Goal: Task Accomplishment & Management: Manage account settings

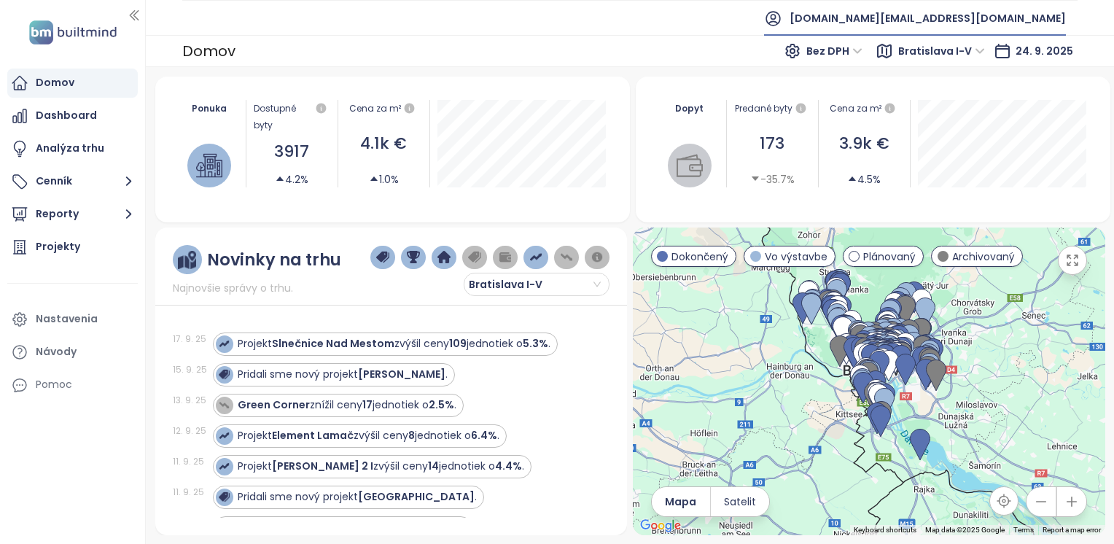
click at [1012, 19] on span "[DOMAIN_NAME][EMAIL_ADDRESS][DOMAIN_NAME]" at bounding box center [928, 18] width 276 height 35
click at [888, 22] on ul "[DOMAIN_NAME][EMAIL_ADDRESS][DOMAIN_NAME]" at bounding box center [630, 18] width 896 height 36
click at [933, 53] on span "Bratislava I-V" at bounding box center [941, 51] width 87 height 22
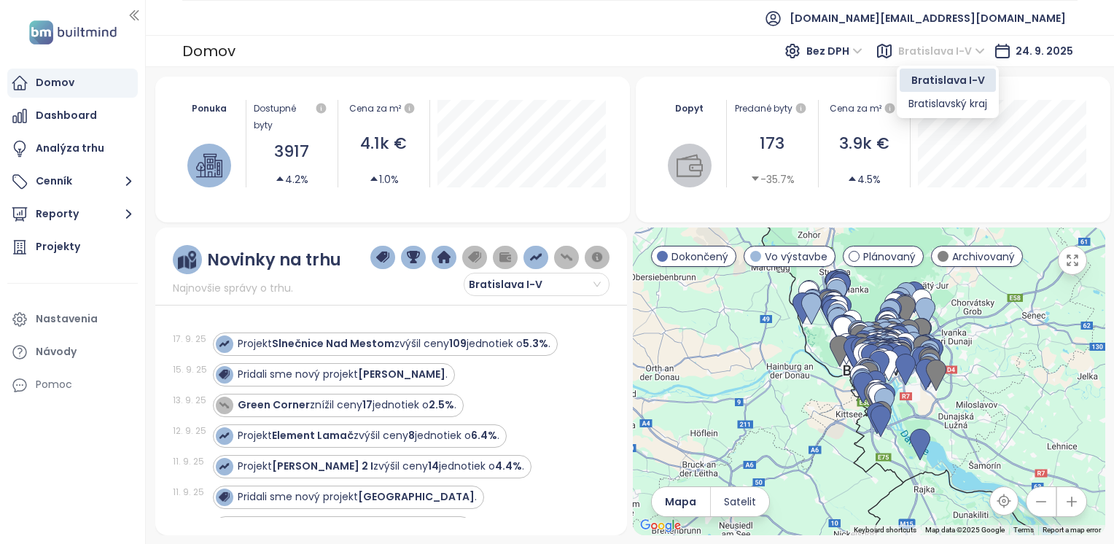
click at [980, 51] on span "Bratislava I-V" at bounding box center [941, 51] width 87 height 22
click at [982, 51] on span "Bratislava I-V" at bounding box center [941, 51] width 87 height 22
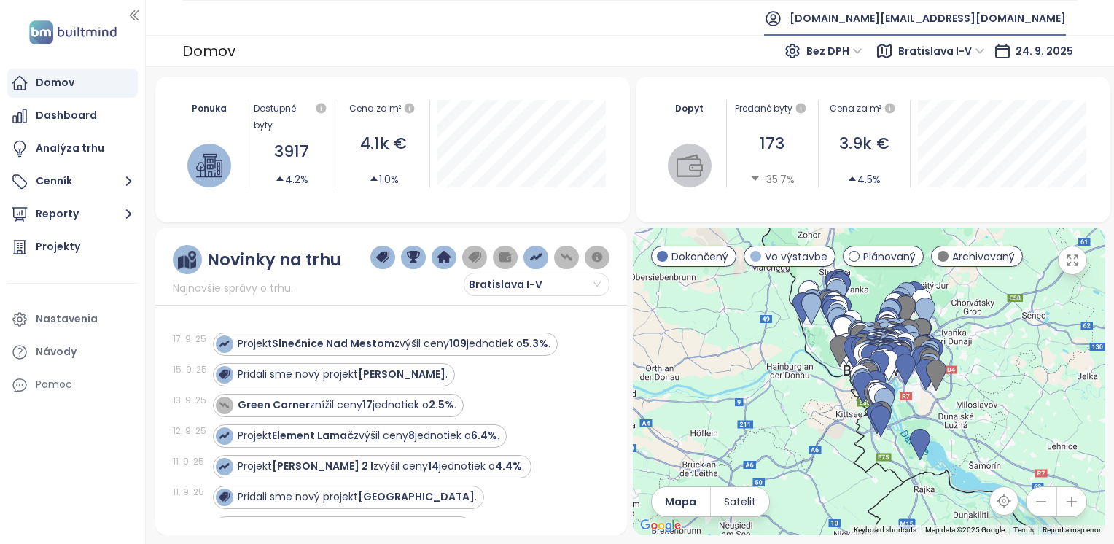
click at [992, 24] on span "[DOMAIN_NAME][EMAIL_ADDRESS][DOMAIN_NAME]" at bounding box center [928, 18] width 276 height 35
click at [1003, 50] on li "Odhlásiť sa" at bounding box center [999, 58] width 128 height 29
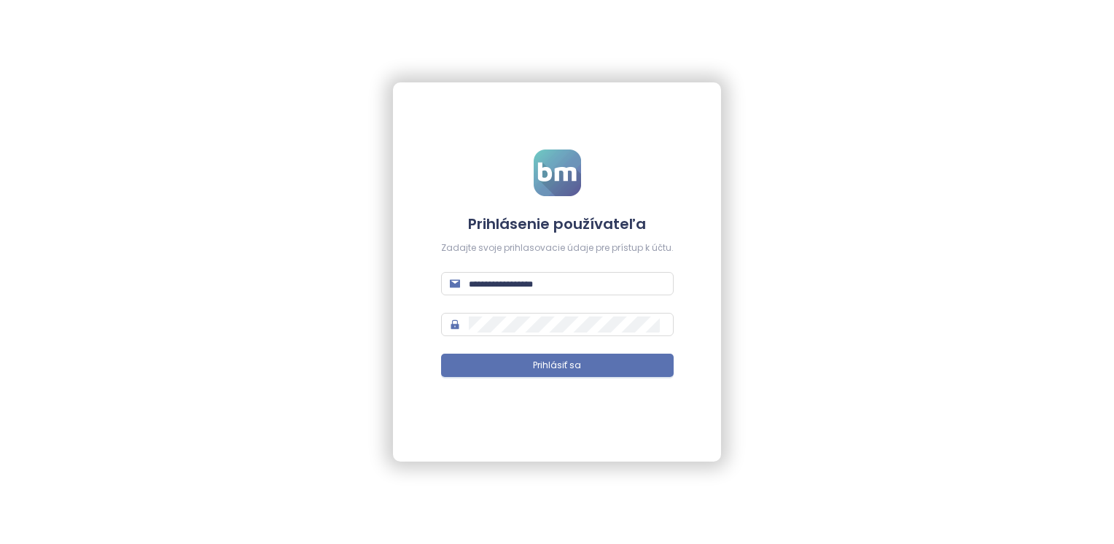
type input "**********"
click at [577, 373] on button "Prihlásiť sa" at bounding box center [557, 365] width 233 height 23
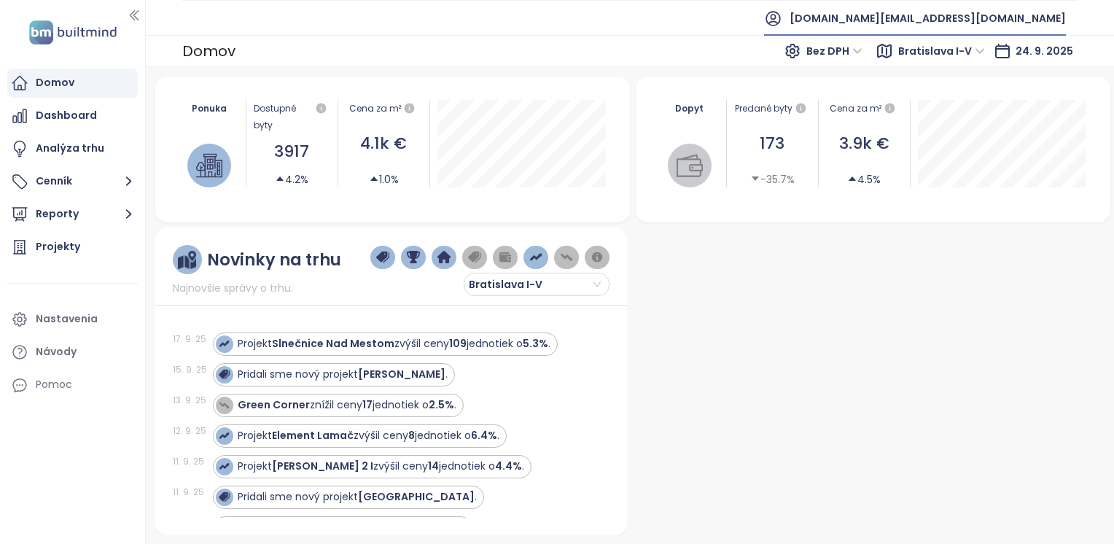
click at [1050, 13] on span "[DOMAIN_NAME][EMAIL_ADDRESS][DOMAIN_NAME]" at bounding box center [928, 18] width 276 height 35
click at [783, 15] on icon at bounding box center [773, 18] width 18 height 18
click at [783, 17] on icon at bounding box center [773, 18] width 18 height 18
click at [902, 57] on span "Bratislava I-V" at bounding box center [941, 51] width 87 height 22
click at [997, 19] on span "[DOMAIN_NAME][EMAIL_ADDRESS][DOMAIN_NAME]" at bounding box center [928, 18] width 276 height 35
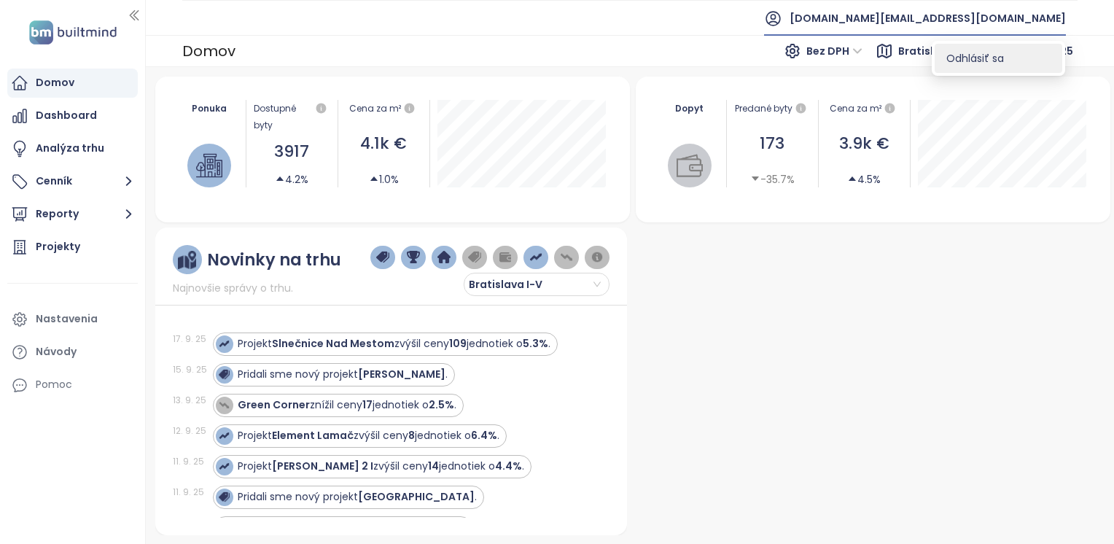
click at [1002, 66] on li "Odhlásiť sa" at bounding box center [999, 58] width 128 height 29
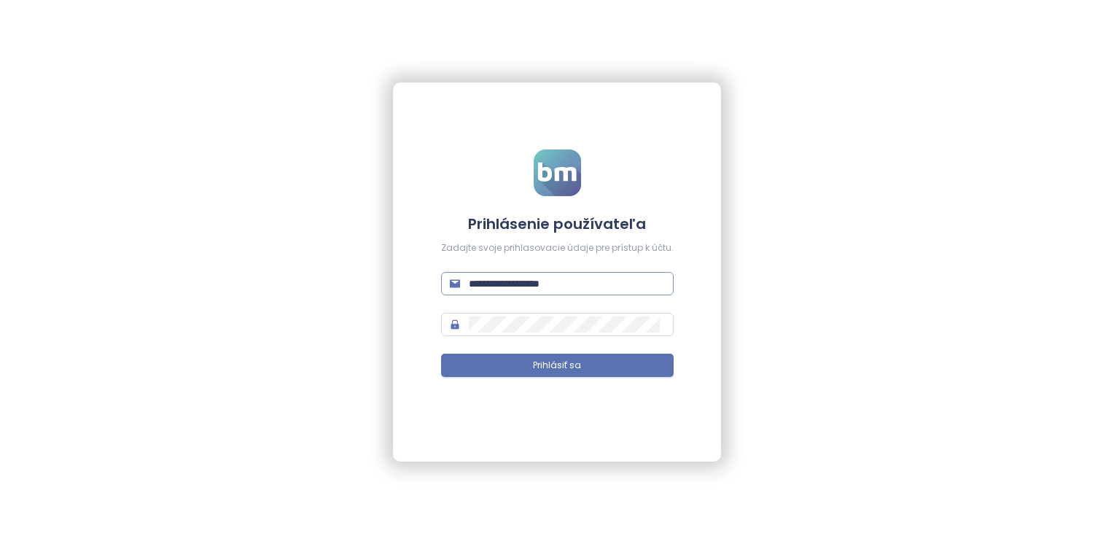
click at [519, 281] on input "**********" at bounding box center [567, 284] width 196 height 16
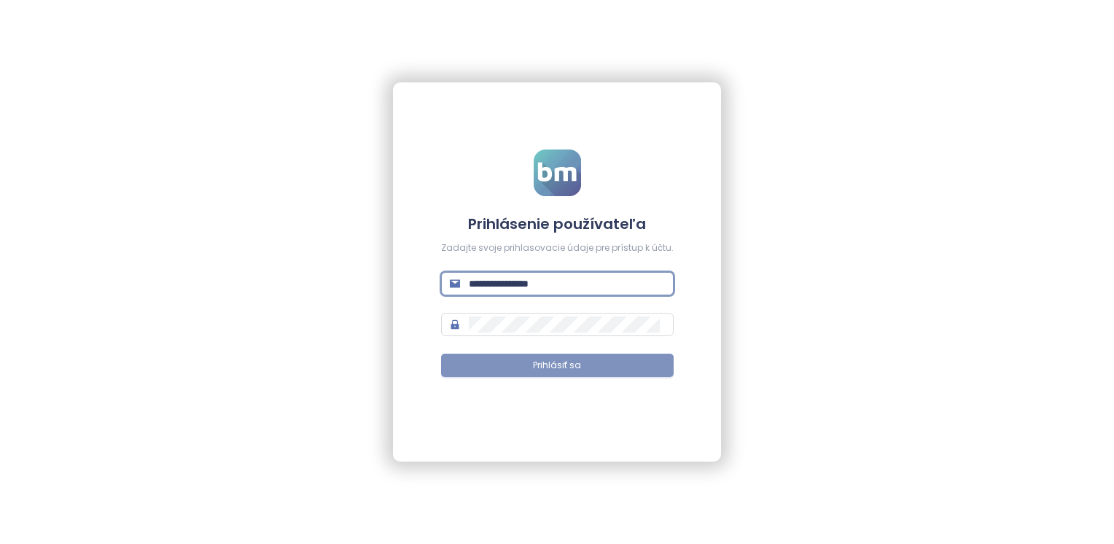
type input "**********"
click at [575, 376] on button "Prihlásiť sa" at bounding box center [557, 365] width 233 height 23
click at [510, 369] on button "Prihlásiť sa" at bounding box center [557, 365] width 233 height 23
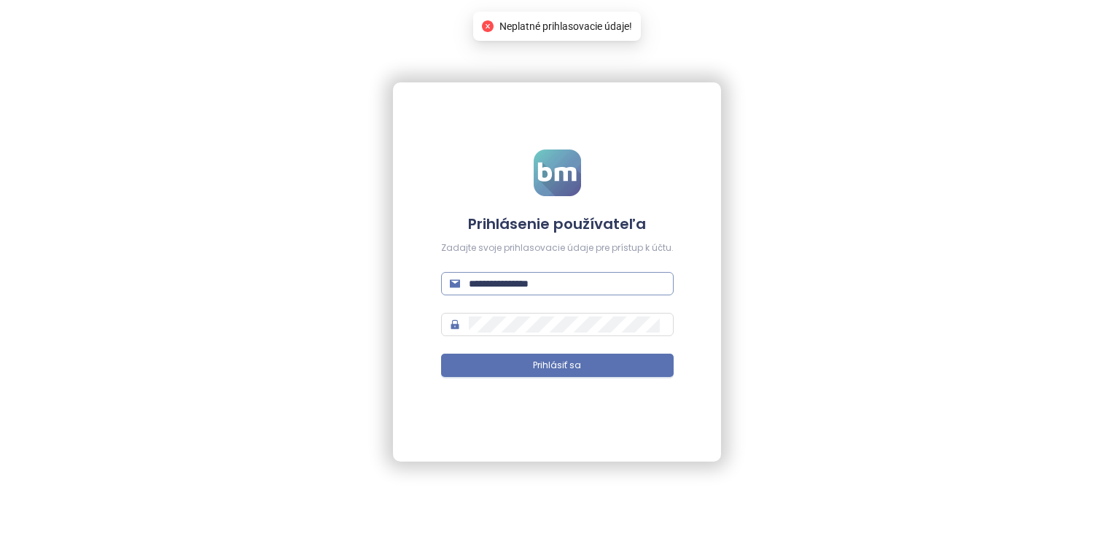
click at [550, 284] on input "**********" at bounding box center [567, 284] width 196 height 16
click at [534, 285] on input "**********" at bounding box center [567, 284] width 196 height 16
click at [533, 285] on input "**********" at bounding box center [567, 284] width 196 height 16
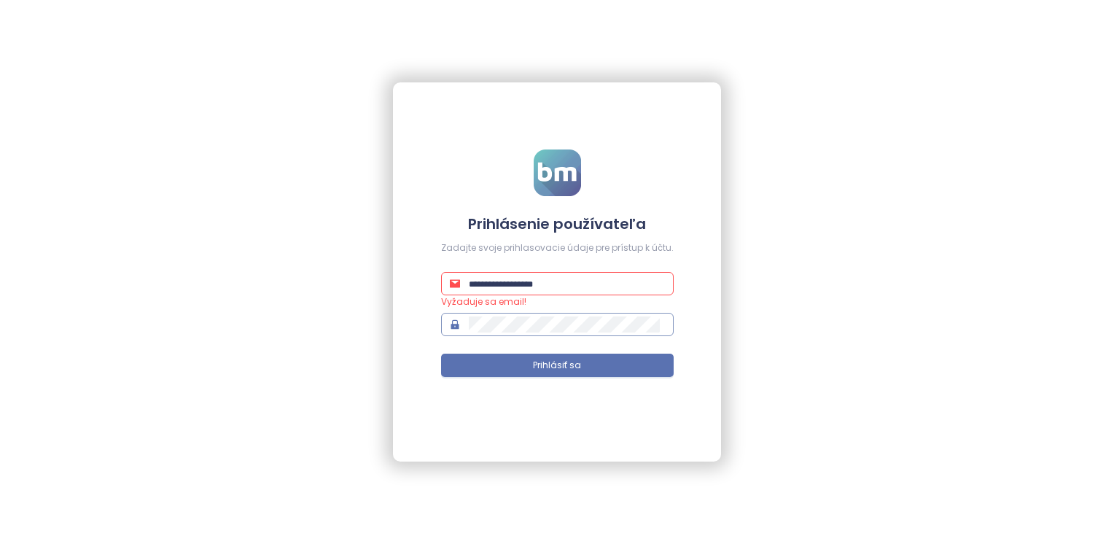
click at [463, 321] on span at bounding box center [557, 324] width 233 height 23
click at [460, 325] on icon "lock" at bounding box center [455, 324] width 10 height 10
click at [459, 325] on icon "lock" at bounding box center [455, 324] width 8 height 9
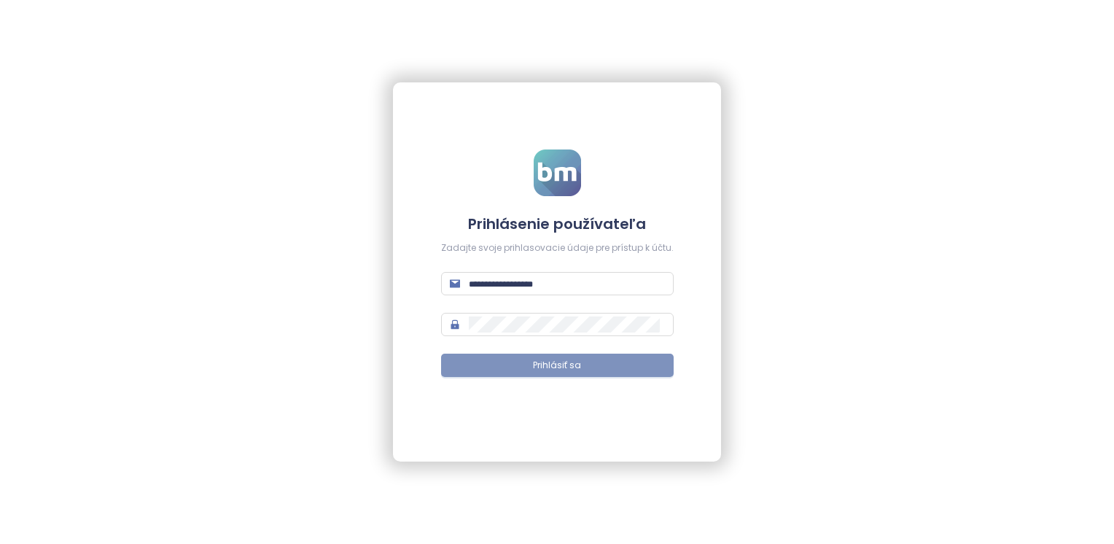
type input "**********"
click at [557, 363] on span "Prihlásiť sa" at bounding box center [557, 366] width 48 height 14
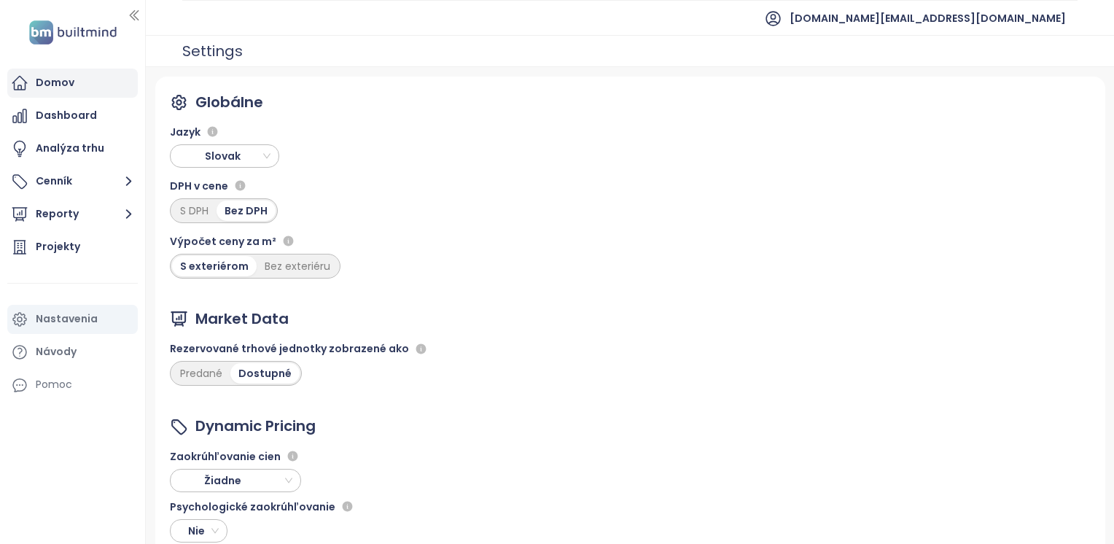
click at [79, 83] on div "Domov" at bounding box center [72, 83] width 131 height 29
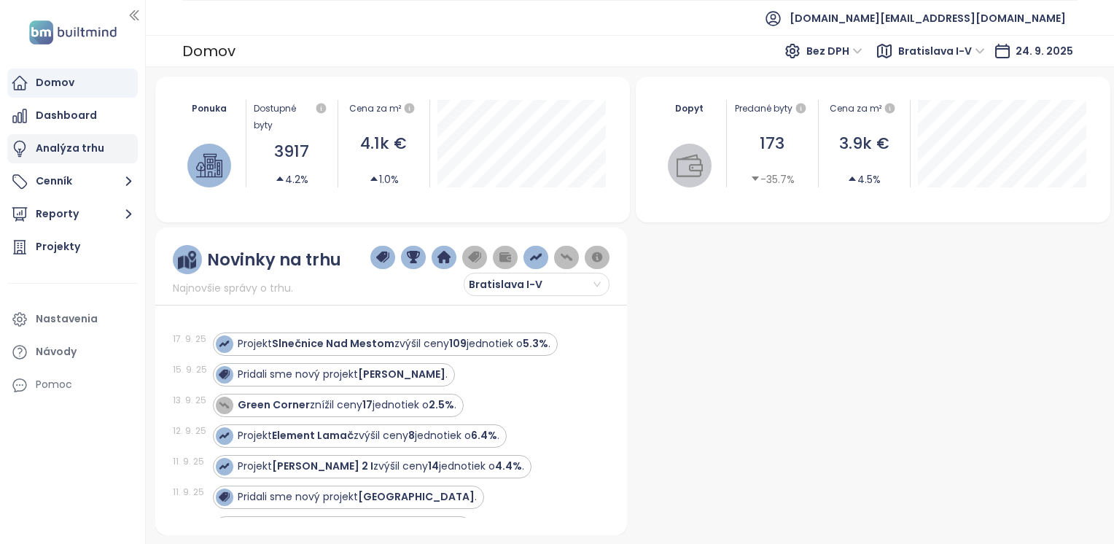
click at [59, 156] on div "Analýza trhu" at bounding box center [70, 148] width 69 height 18
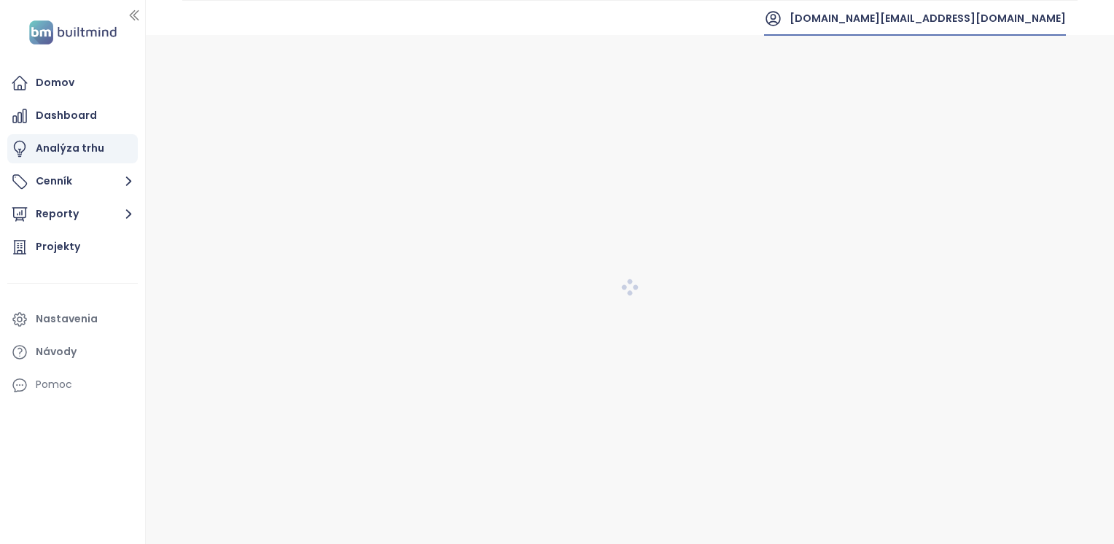
click at [1029, 19] on span "[DOMAIN_NAME][EMAIL_ADDRESS][DOMAIN_NAME]" at bounding box center [928, 18] width 276 height 35
click at [53, 325] on div "Nastavenia" at bounding box center [67, 319] width 62 height 18
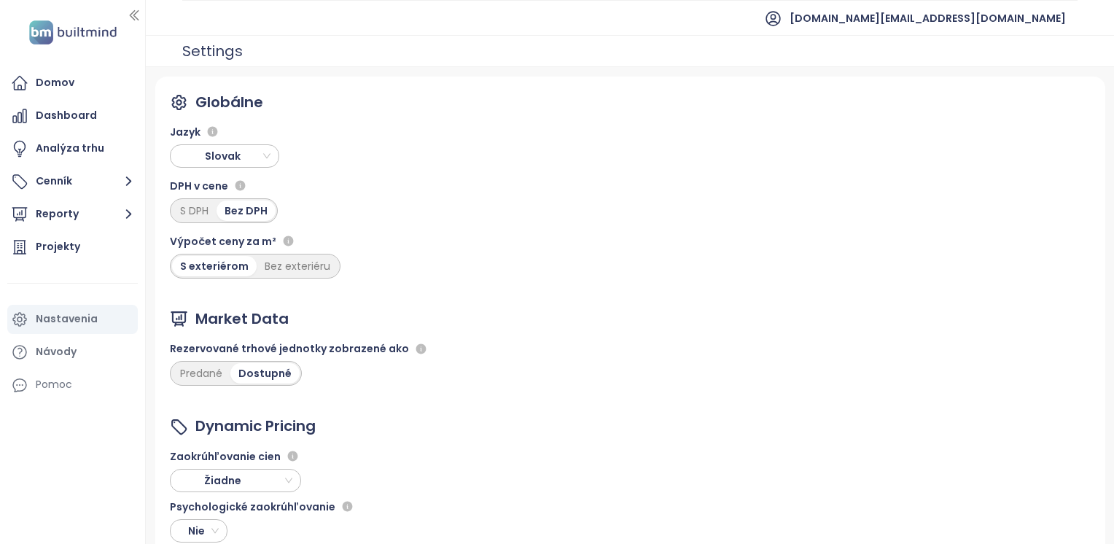
click at [271, 156] on span "Slovak" at bounding box center [226, 156] width 102 height 22
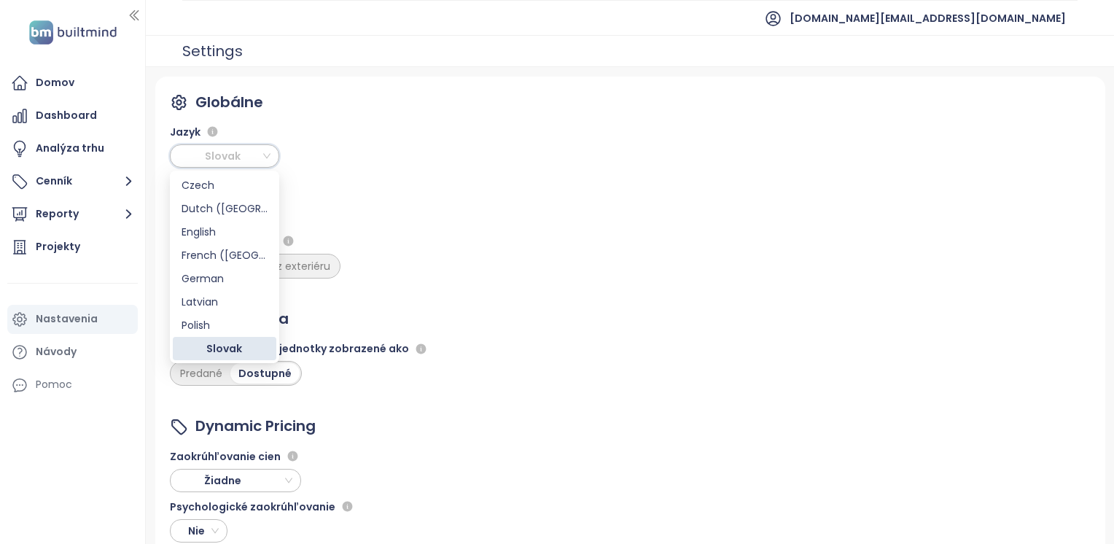
click at [365, 134] on div "Globálne Jazyk Slovak DPH v cene S DPH Bez DPH Výpočet ceny za m² S exteriérom …" at bounding box center [630, 343] width 950 height 532
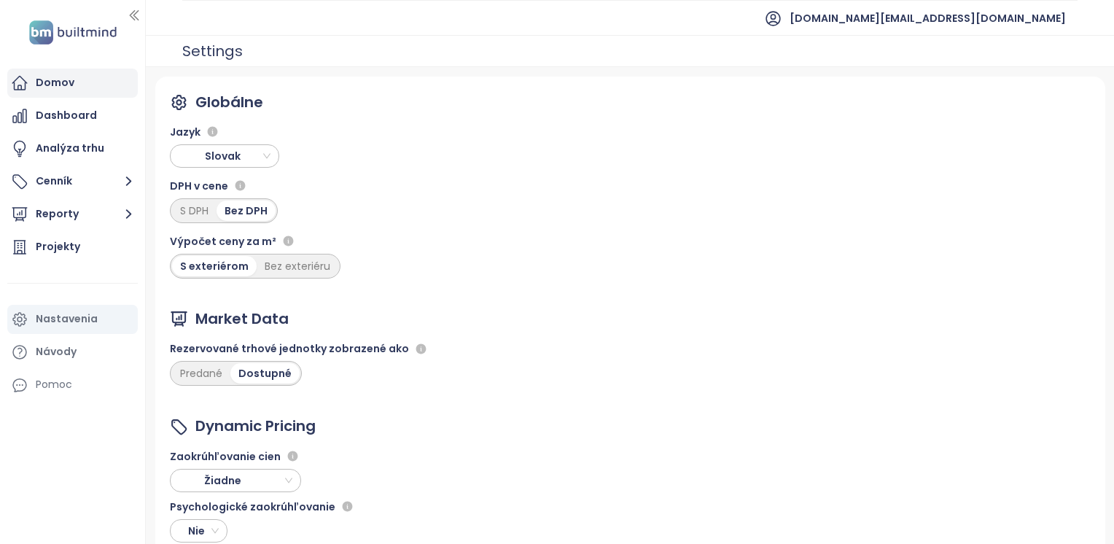
click at [70, 74] on div "Domov" at bounding box center [55, 83] width 39 height 18
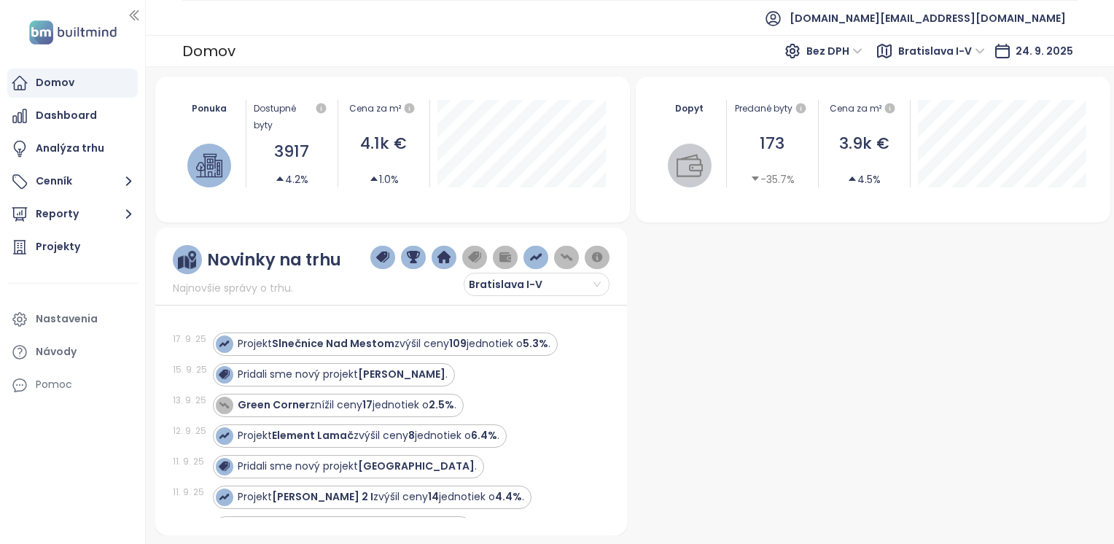
click at [995, 327] on div at bounding box center [869, 382] width 473 height 308
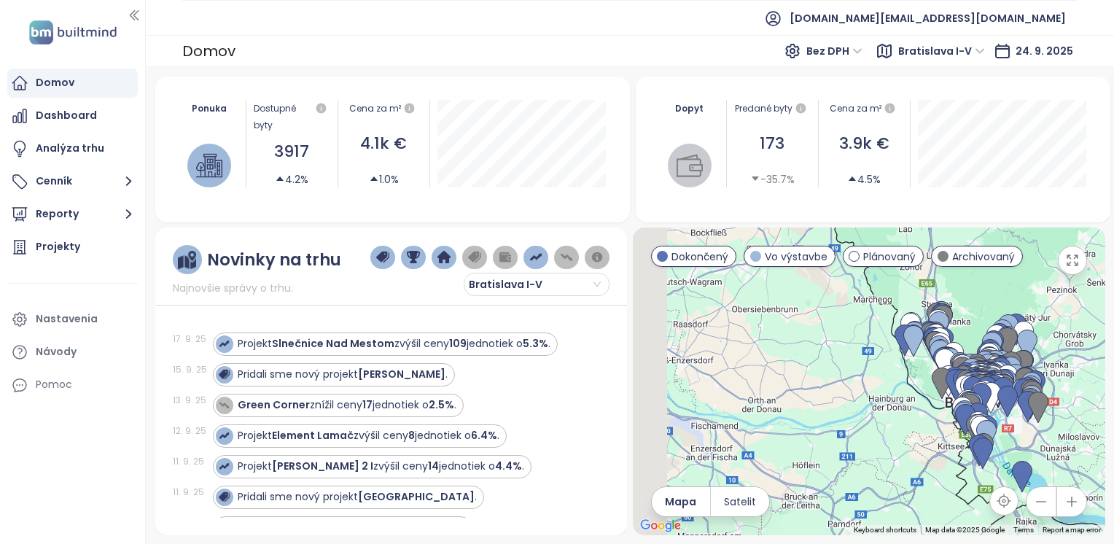
drag, startPoint x: 800, startPoint y: 349, endPoint x: 1041, endPoint y: 371, distance: 241.6
click at [1094, 379] on div at bounding box center [869, 382] width 473 height 308
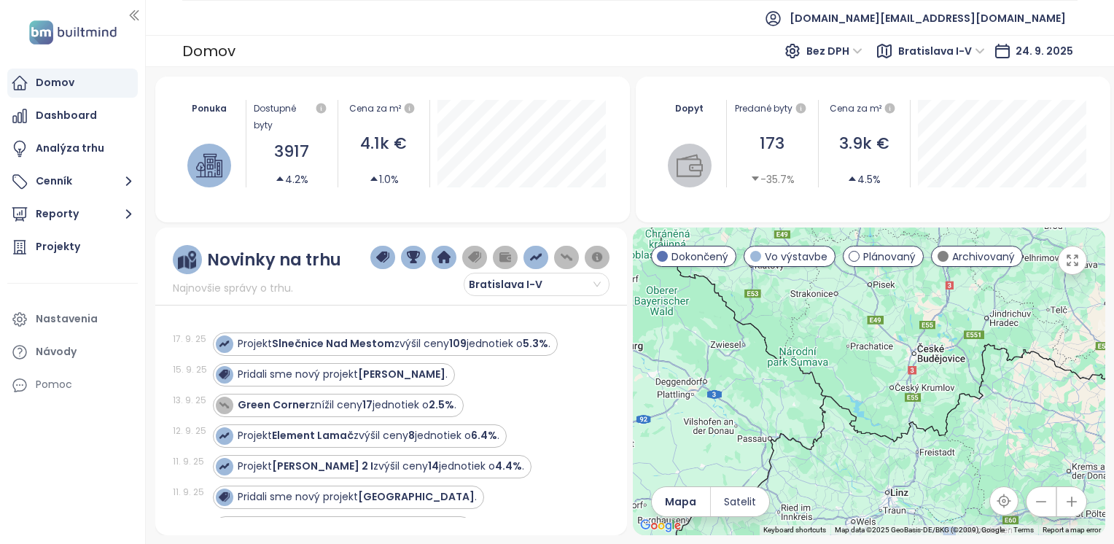
drag, startPoint x: 790, startPoint y: 307, endPoint x: 941, endPoint y: 481, distance: 230.5
click at [946, 489] on div at bounding box center [869, 382] width 473 height 308
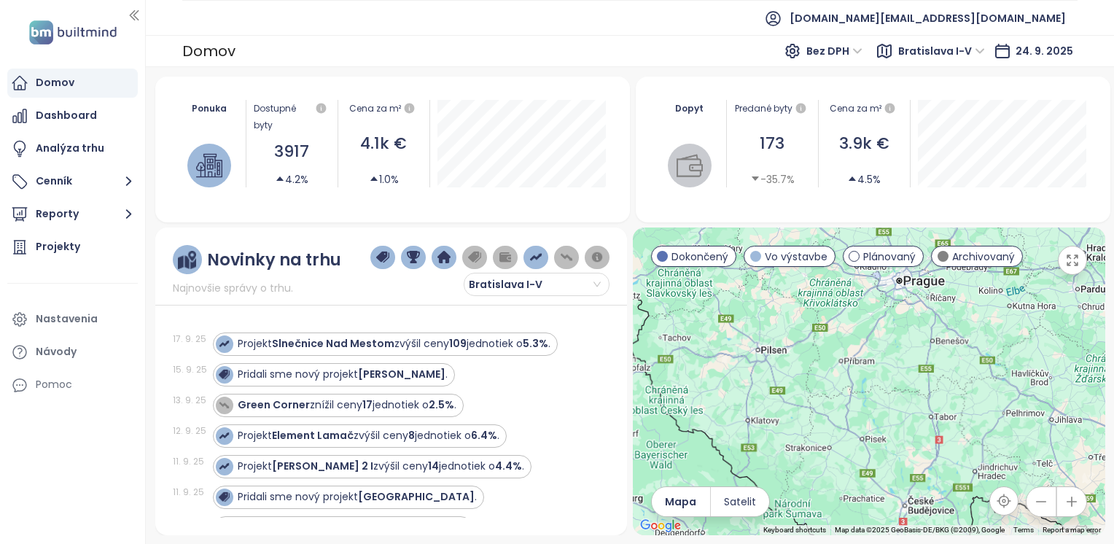
drag, startPoint x: 907, startPoint y: 327, endPoint x: 892, endPoint y: 503, distance: 177.1
click at [892, 503] on div at bounding box center [869, 382] width 473 height 308
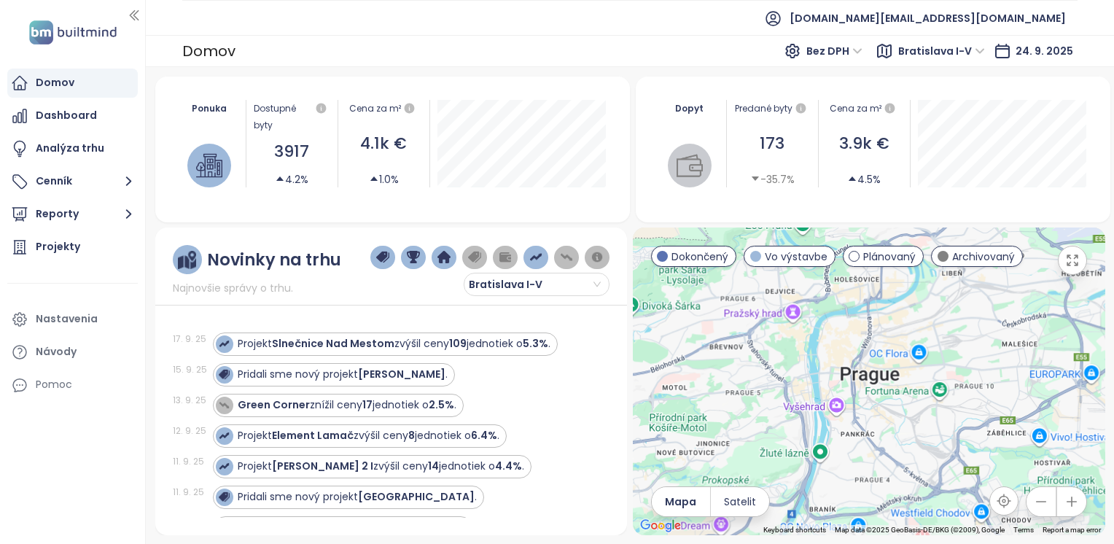
drag, startPoint x: 884, startPoint y: 289, endPoint x: 842, endPoint y: 444, distance: 160.8
click at [844, 457] on div at bounding box center [869, 382] width 473 height 308
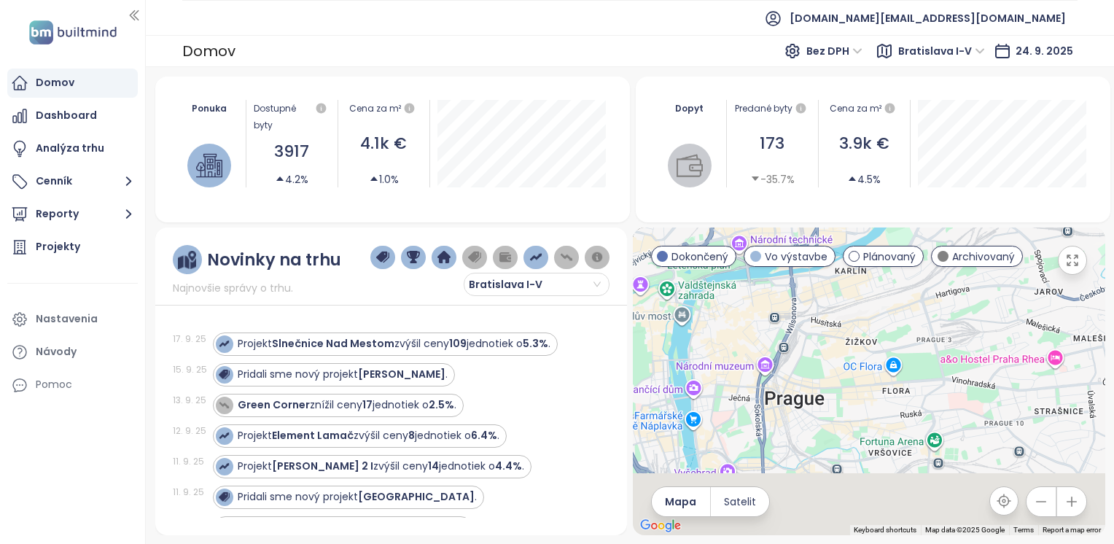
drag, startPoint x: 853, startPoint y: 422, endPoint x: 837, endPoint y: 311, distance: 112.0
click at [837, 311] on div at bounding box center [869, 382] width 473 height 308
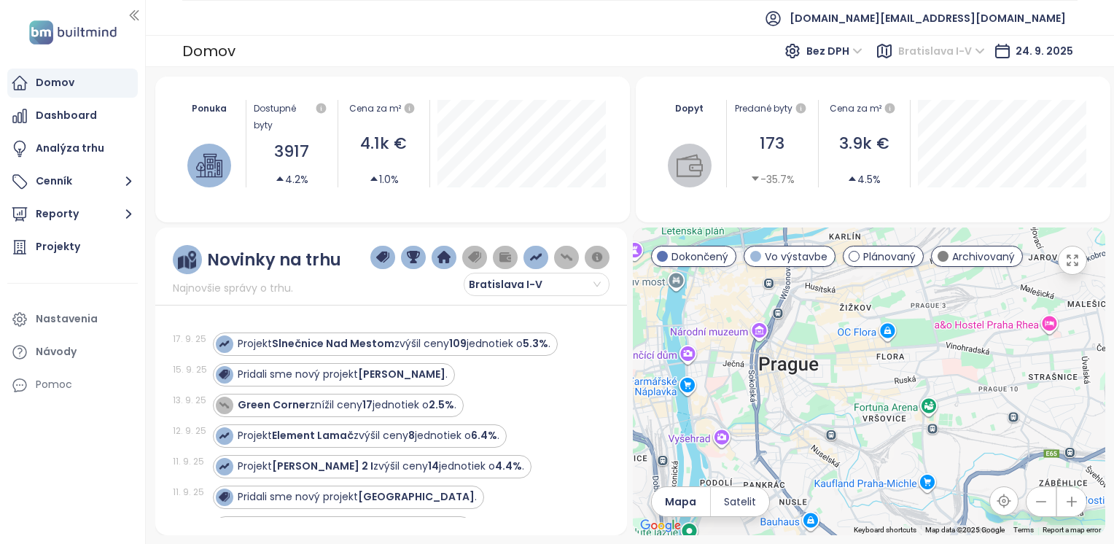
click at [985, 54] on span "Bratislava I-V" at bounding box center [941, 51] width 87 height 22
click at [1069, 16] on li "[DOMAIN_NAME][EMAIL_ADDRESS][DOMAIN_NAME]" at bounding box center [915, 18] width 325 height 35
click at [1040, 20] on span "[DOMAIN_NAME][EMAIL_ADDRESS][DOMAIN_NAME]" at bounding box center [928, 18] width 276 height 35
click at [488, 29] on ul "[DOMAIN_NAME][EMAIL_ADDRESS][DOMAIN_NAME]" at bounding box center [630, 18] width 896 height 36
click at [47, 25] on img at bounding box center [73, 33] width 96 height 30
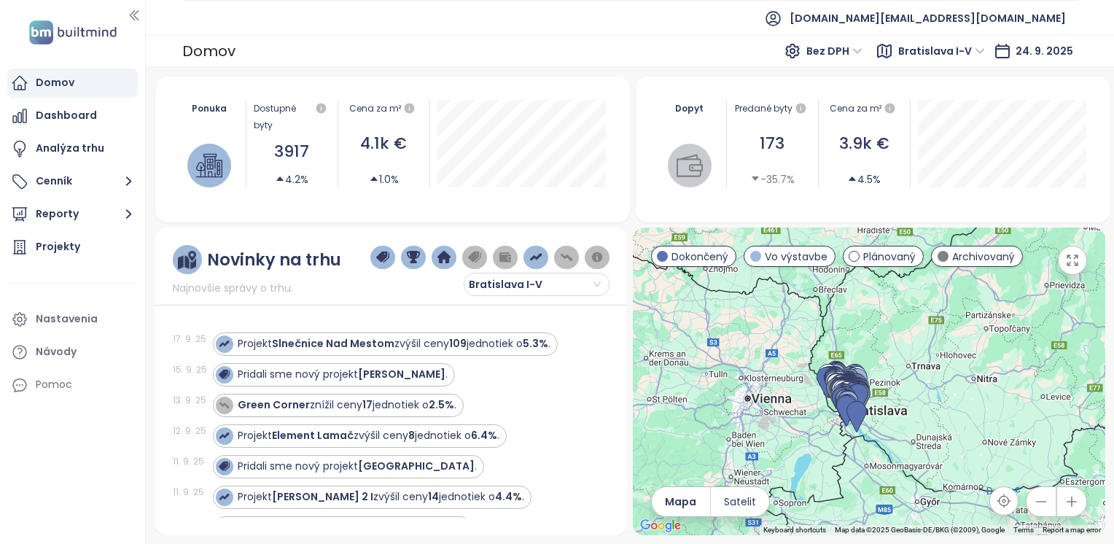
drag, startPoint x: 680, startPoint y: 334, endPoint x: 776, endPoint y: 358, distance: 99.2
click at [776, 358] on div at bounding box center [869, 382] width 473 height 308
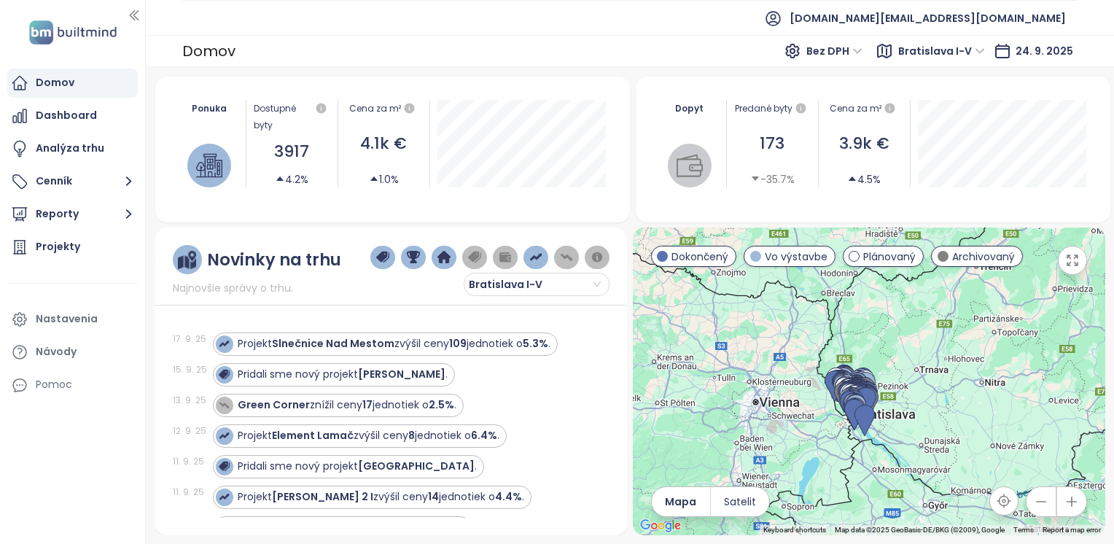
drag, startPoint x: 738, startPoint y: 328, endPoint x: 821, endPoint y: 389, distance: 102.8
click at [820, 389] on div at bounding box center [869, 382] width 473 height 308
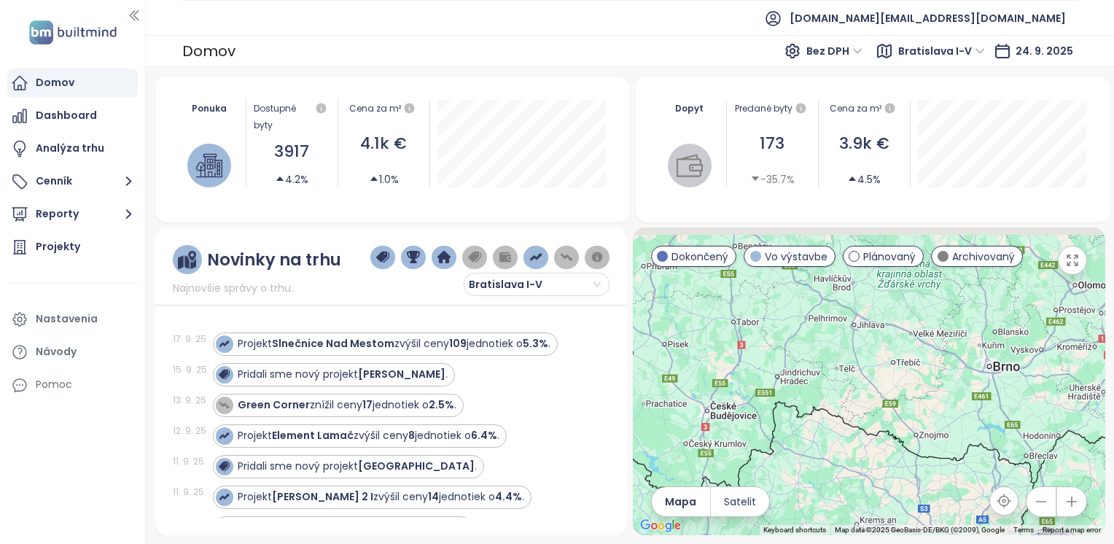
drag, startPoint x: 773, startPoint y: 311, endPoint x: 807, endPoint y: 360, distance: 59.9
click at [807, 360] on div at bounding box center [869, 382] width 473 height 308
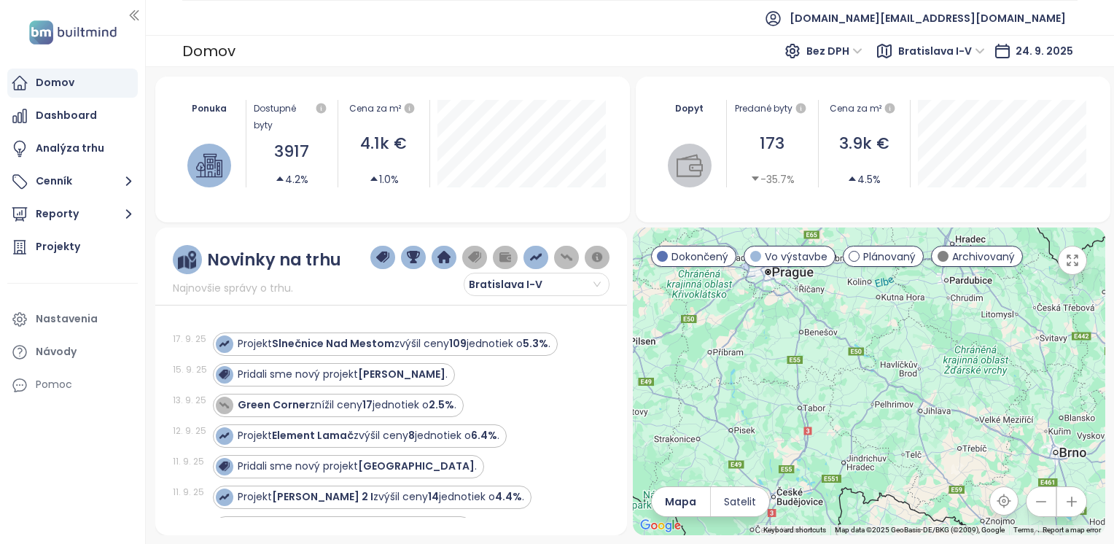
drag, startPoint x: 791, startPoint y: 343, endPoint x: 862, endPoint y: 357, distance: 72.2
click at [860, 359] on div at bounding box center [869, 382] width 473 height 308
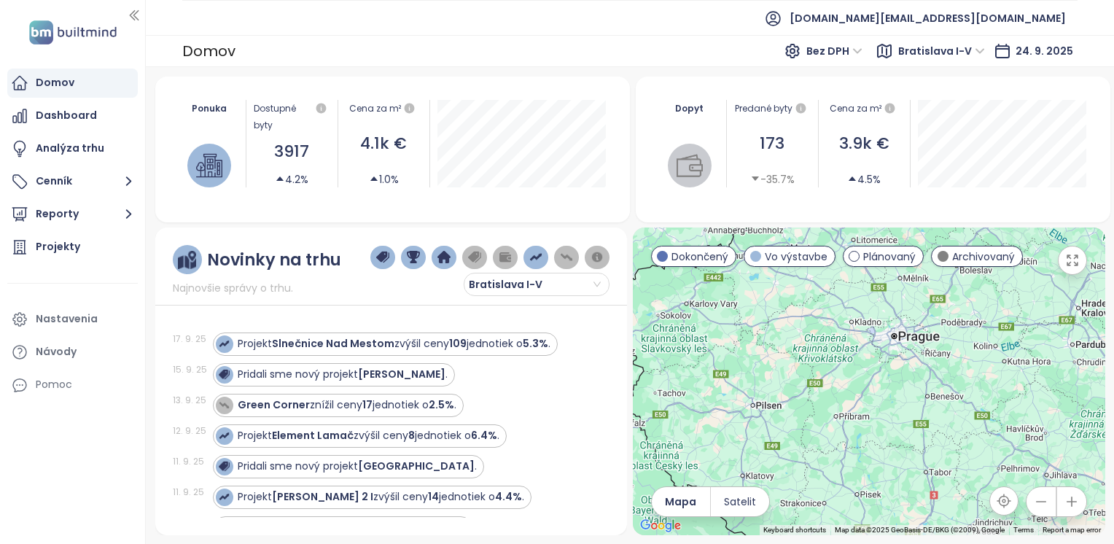
drag, startPoint x: 850, startPoint y: 399, endPoint x: 831, endPoint y: 432, distance: 38.9
click at [831, 442] on div at bounding box center [869, 382] width 473 height 308
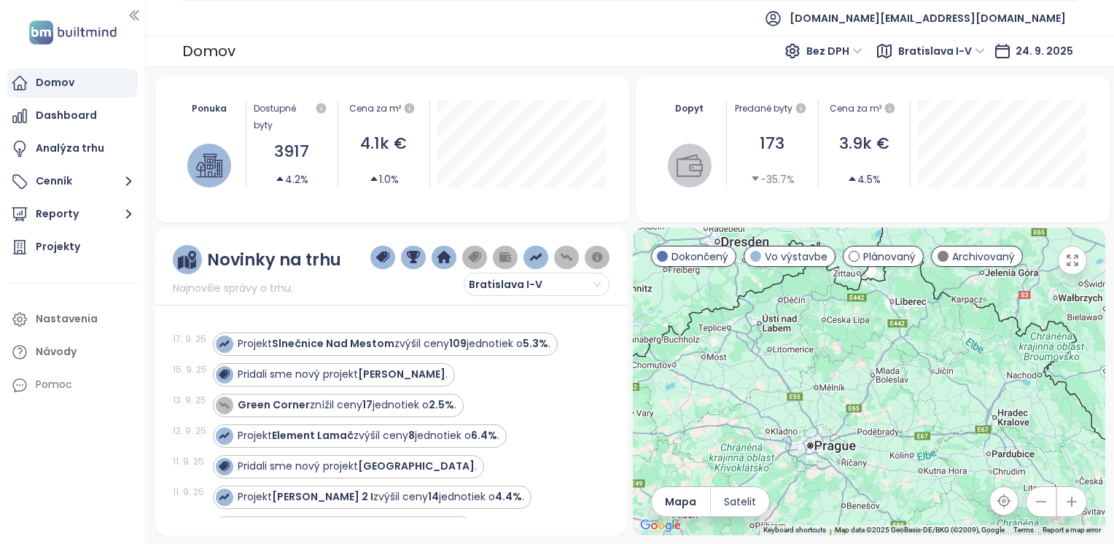
drag, startPoint x: 818, startPoint y: 427, endPoint x: 795, endPoint y: 416, distance: 25.4
click at [795, 416] on div at bounding box center [869, 382] width 473 height 308
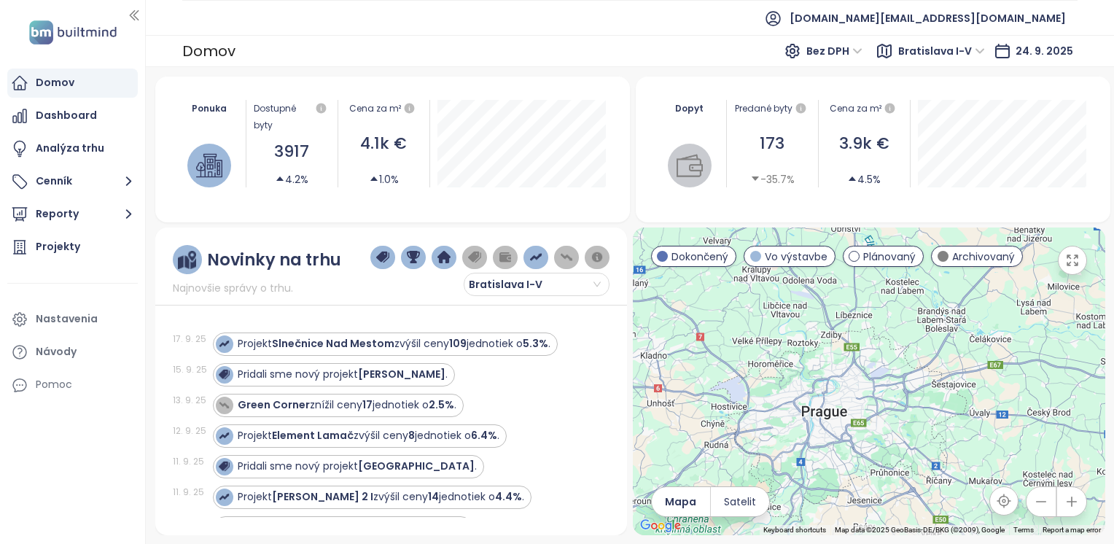
drag, startPoint x: 867, startPoint y: 434, endPoint x: 832, endPoint y: 410, distance: 42.5
click at [833, 411] on div at bounding box center [869, 382] width 473 height 308
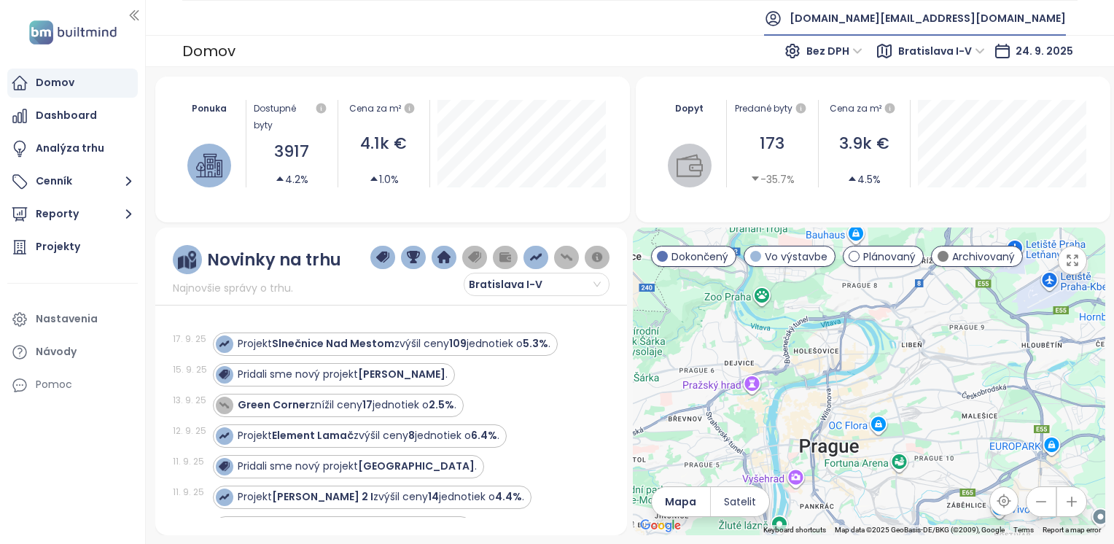
click at [1056, 13] on span "[DOMAIN_NAME][EMAIL_ADDRESS][DOMAIN_NAME]" at bounding box center [928, 18] width 276 height 35
drag, startPoint x: 1047, startPoint y: 11, endPoint x: 973, endPoint y: 13, distance: 74.4
click at [973, 13] on li "[DOMAIN_NAME][EMAIL_ADDRESS][DOMAIN_NAME]" at bounding box center [915, 18] width 325 height 35
drag, startPoint x: 963, startPoint y: 19, endPoint x: 740, endPoint y: 17, distance: 222.4
click at [740, 17] on ul "[DOMAIN_NAME][EMAIL_ADDRESS][DOMAIN_NAME]" at bounding box center [630, 18] width 896 height 36
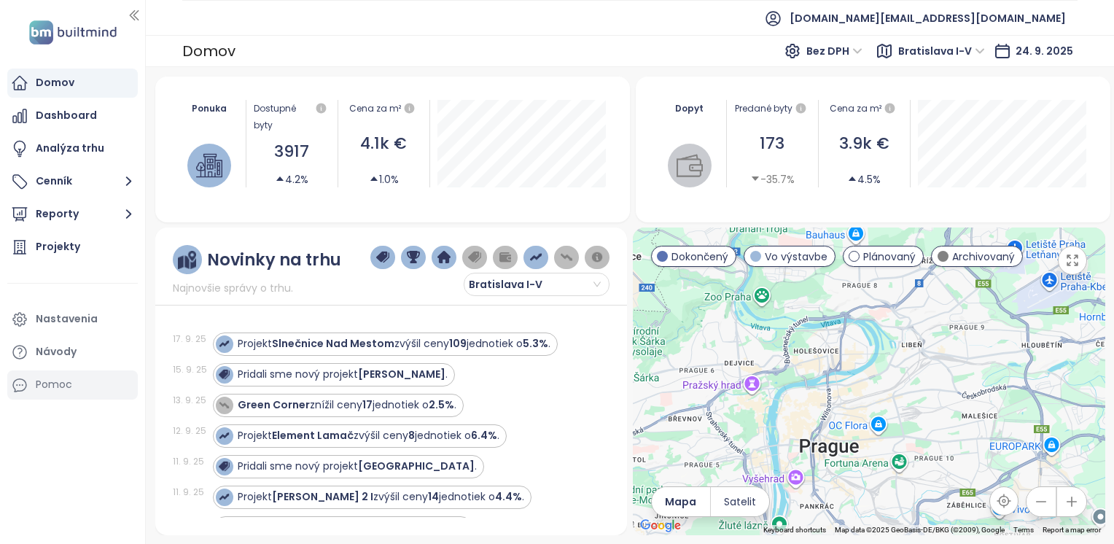
click at [66, 373] on div "Pomoc" at bounding box center [72, 384] width 131 height 29
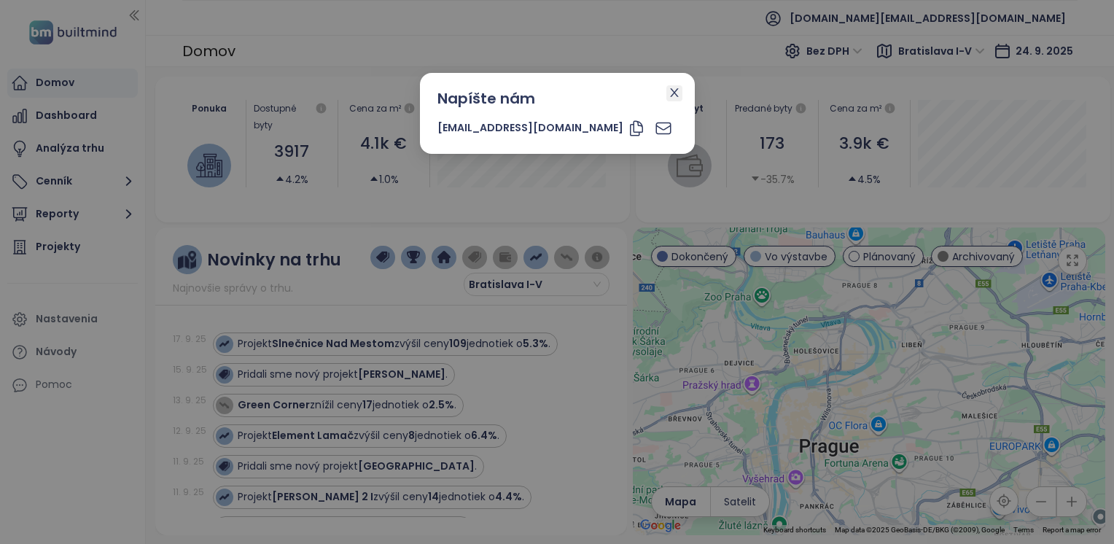
click at [669, 89] on icon "close" at bounding box center [675, 93] width 12 height 12
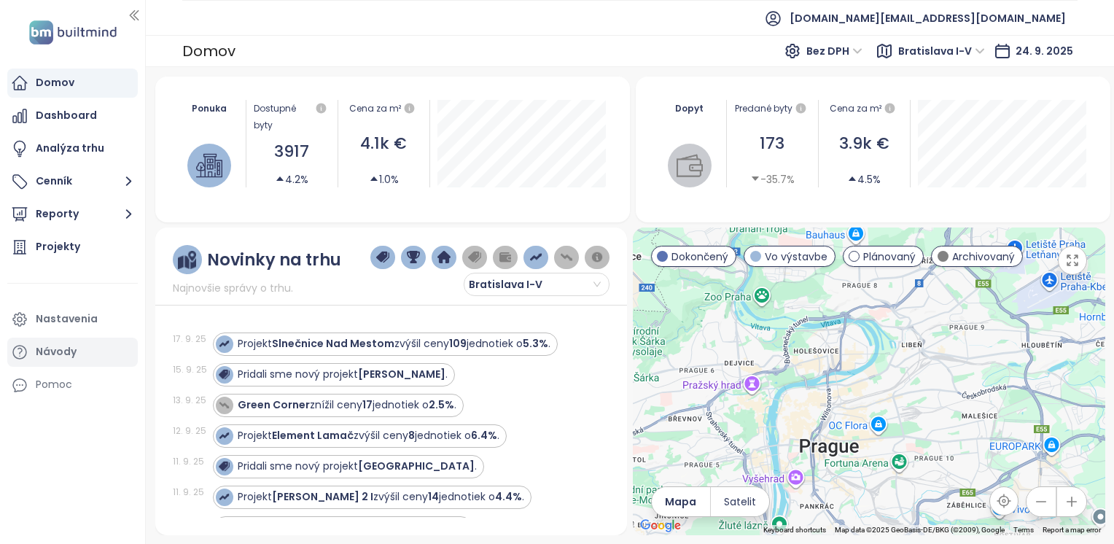
click at [69, 352] on div "Návody" at bounding box center [56, 352] width 41 height 18
